Goal: Find specific page/section: Find specific page/section

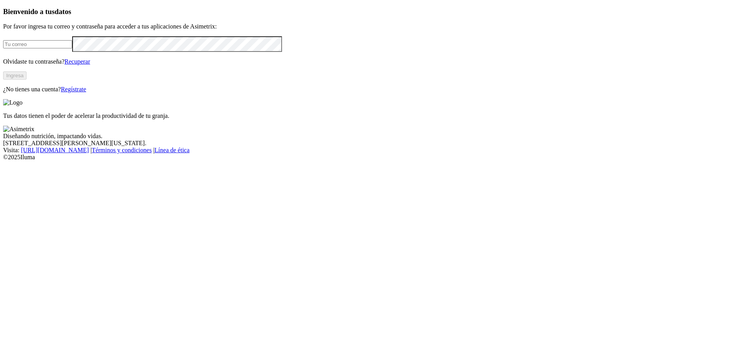
click at [72, 48] on input "email" at bounding box center [37, 44] width 69 height 8
type input "[PERSON_NAME][EMAIL_ADDRESS][PERSON_NAME][DOMAIN_NAME]"
click at [27, 80] on button "Ingresa" at bounding box center [14, 75] width 23 height 8
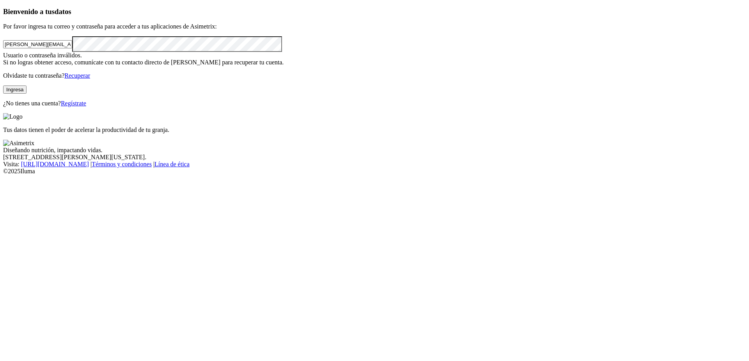
click at [0, 125] on html "Bienvenido a tus datos Por favor ingresa tu correo y contraseña para acceder a …" at bounding box center [374, 89] width 749 height 178
click at [27, 94] on button "Ingresa" at bounding box center [14, 89] width 23 height 8
click at [0, 138] on html "Bienvenido a tus datos Por favor ingresa tu correo y contraseña para acceder a …" at bounding box center [374, 89] width 749 height 178
click at [27, 94] on button "Ingresa" at bounding box center [14, 89] width 23 height 8
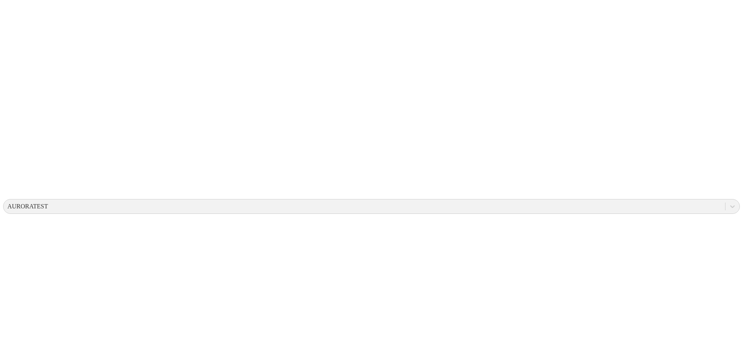
scroll to position [122, 0]
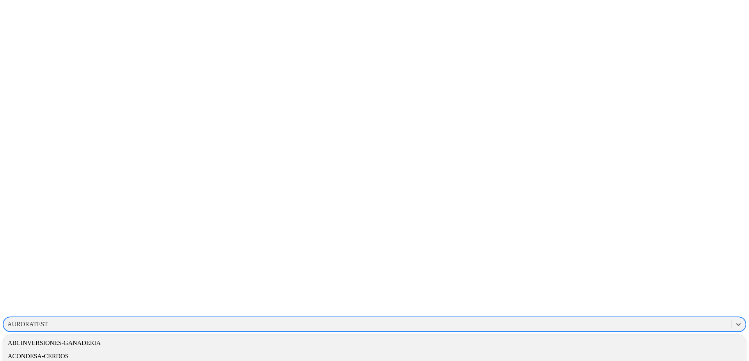
click at [48, 321] on div "AURORATEST" at bounding box center [27, 324] width 41 height 7
type input "ali"
click at [635, 336] on div "ALIAR" at bounding box center [374, 342] width 743 height 13
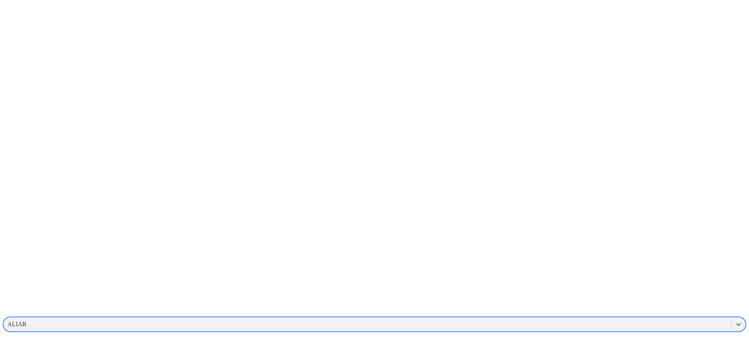
click at [567, 318] on div "ALIAR" at bounding box center [367, 324] width 727 height 12
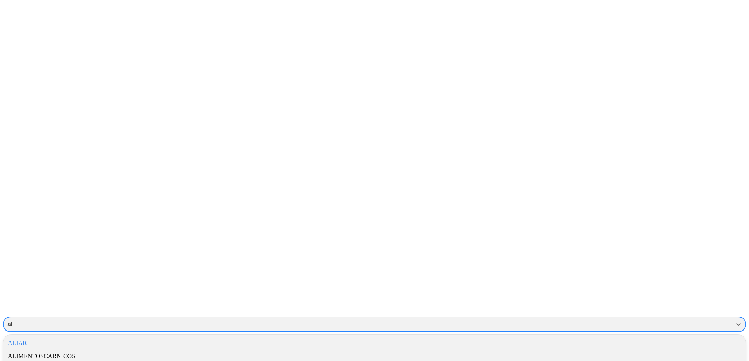
type input "ali"
click at [618, 350] on div "ALIMENTOSCARNICOS" at bounding box center [374, 356] width 743 height 13
click at [75, 321] on div "ALIMENTOSCARNICOS" at bounding box center [40, 324] width 67 height 7
